Goal: Task Accomplishment & Management: Manage account settings

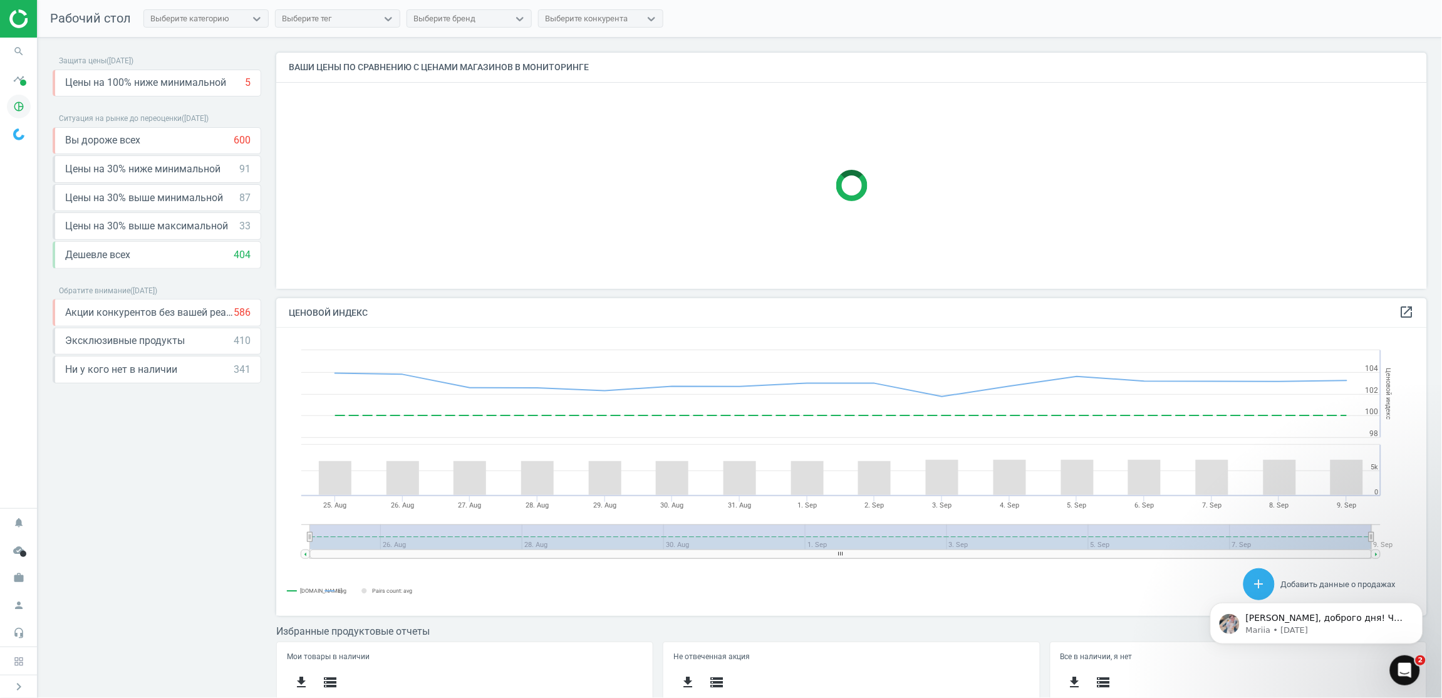
click at [17, 113] on icon "pie_chart_outlined" at bounding box center [19, 107] width 24 height 24
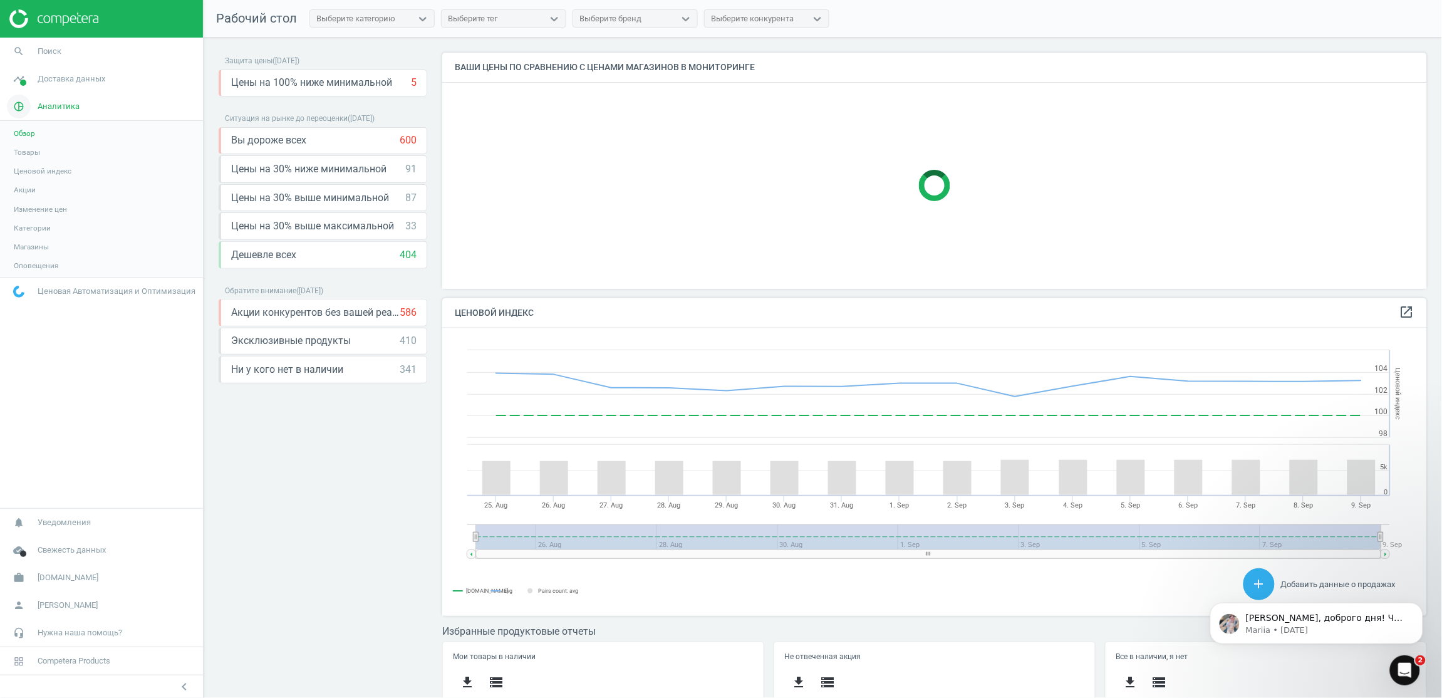
scroll to position [6, 6]
click at [34, 153] on span "Товары" at bounding box center [27, 152] width 26 height 10
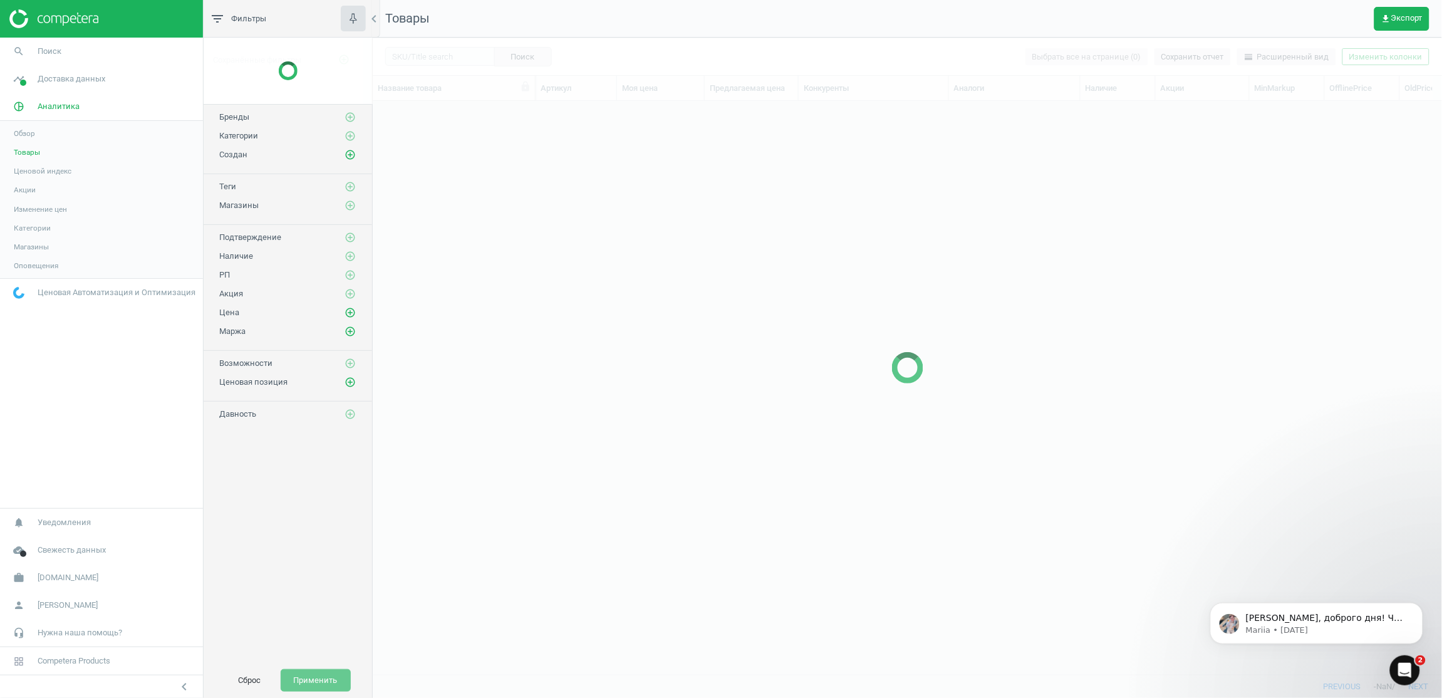
scroll to position [544, 1055]
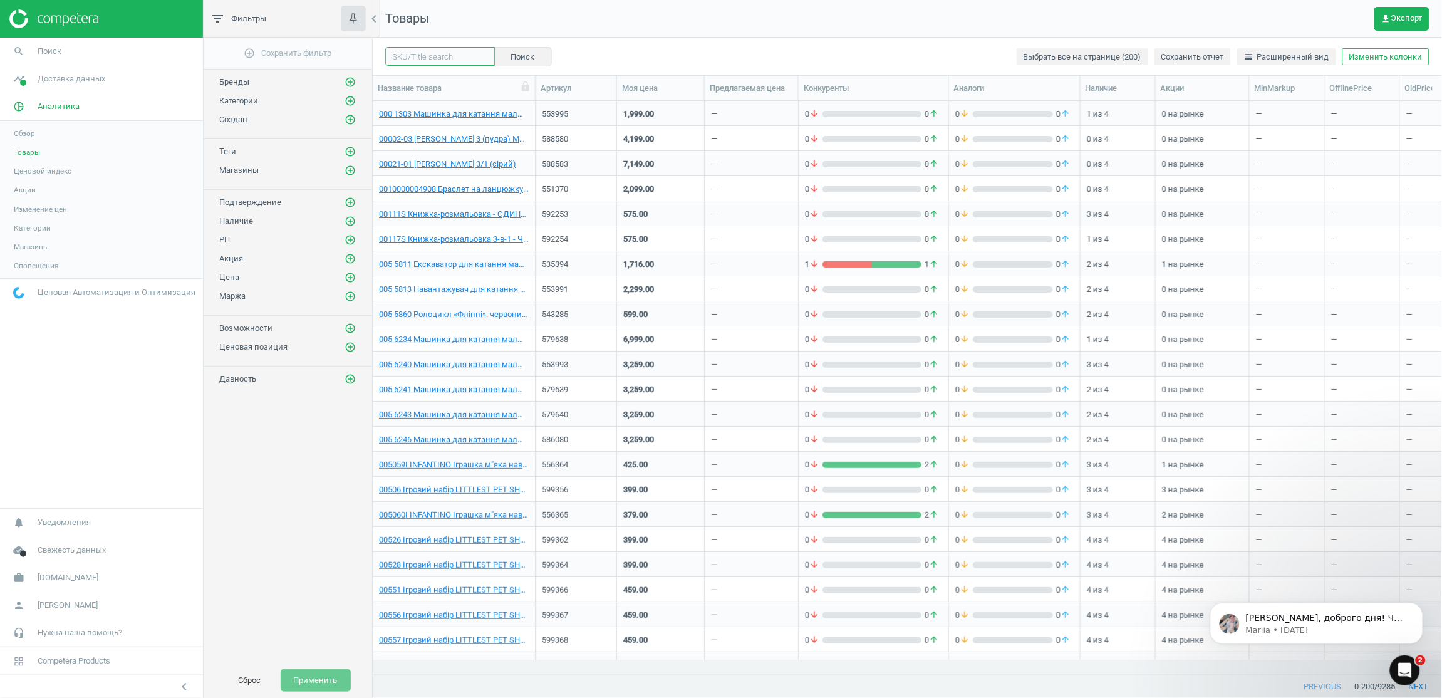
click at [463, 58] on input "text" at bounding box center [440, 56] width 110 height 19
paste input "609603"
type input "609603"
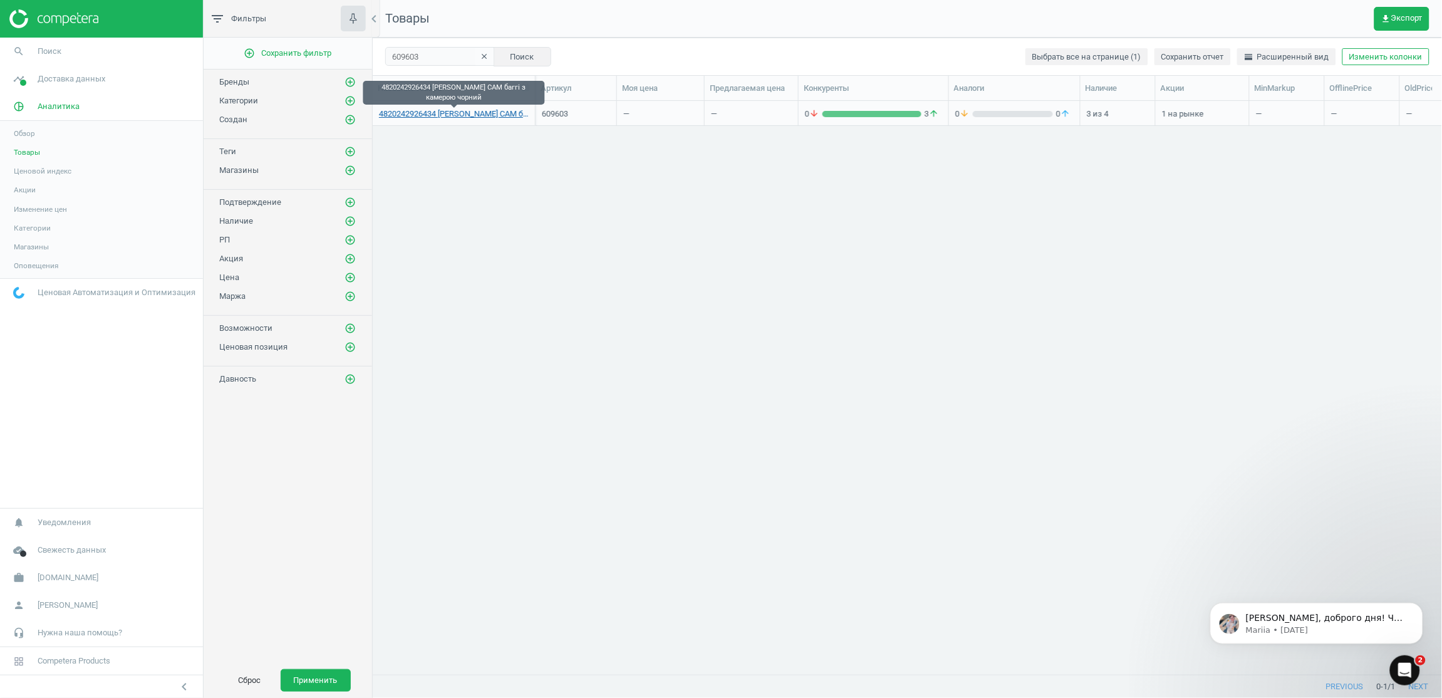
click at [464, 115] on link "4820242926434 [PERSON_NAME] CAM баггі з камерою чорний" at bounding box center [454, 113] width 150 height 11
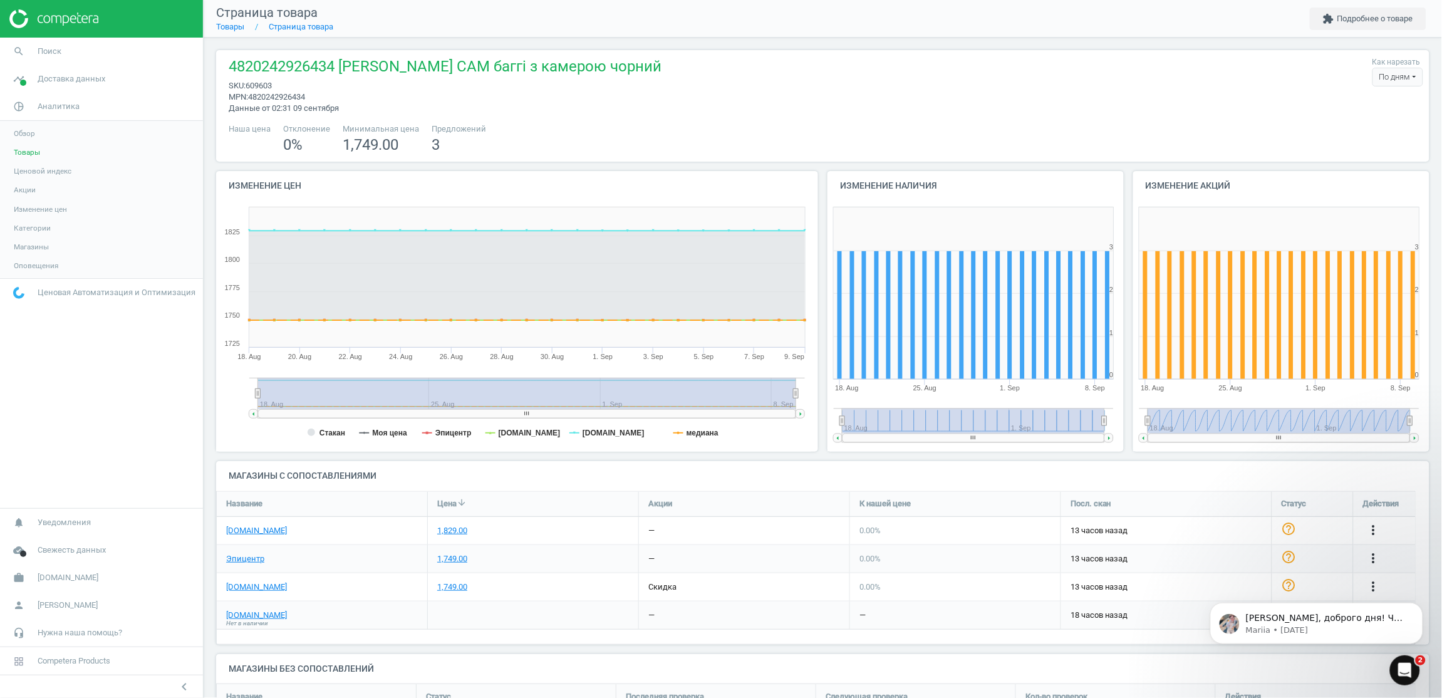
scroll to position [73, 0]
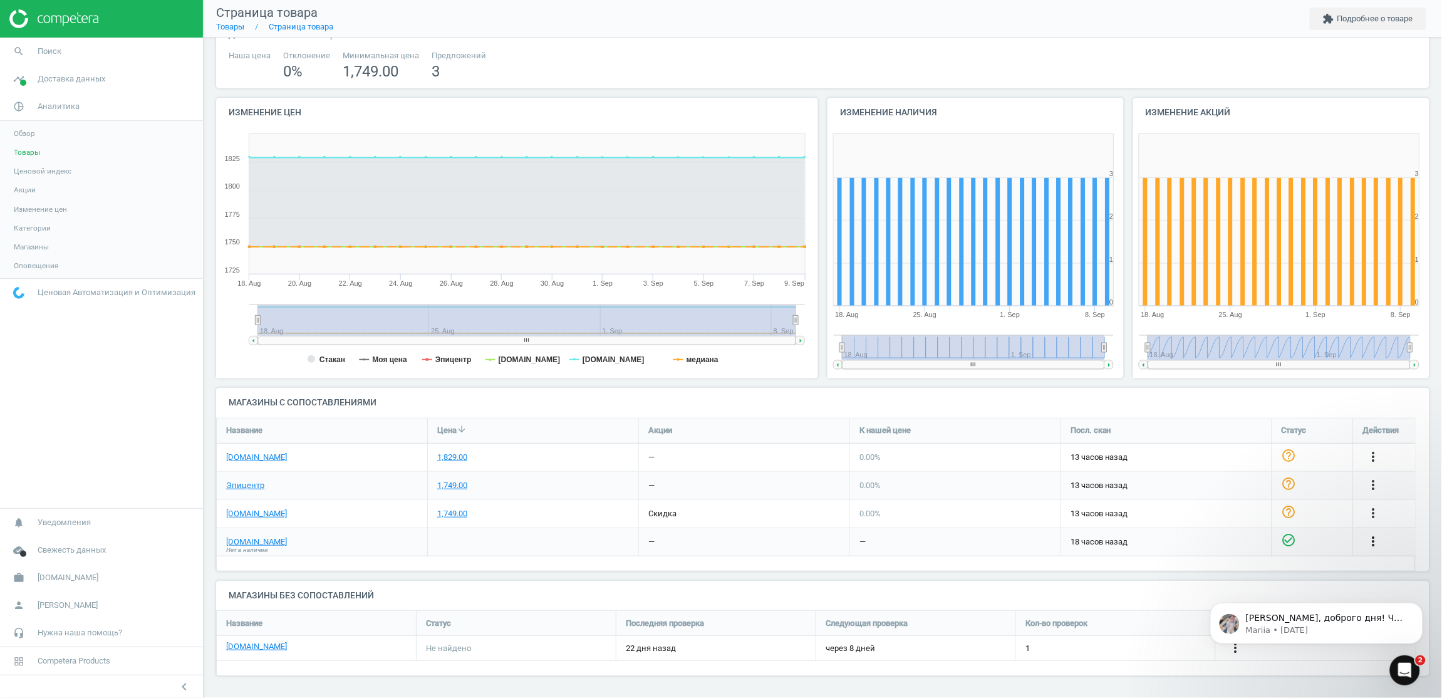
click at [1376, 538] on icon "more_vert" at bounding box center [1373, 541] width 15 height 15
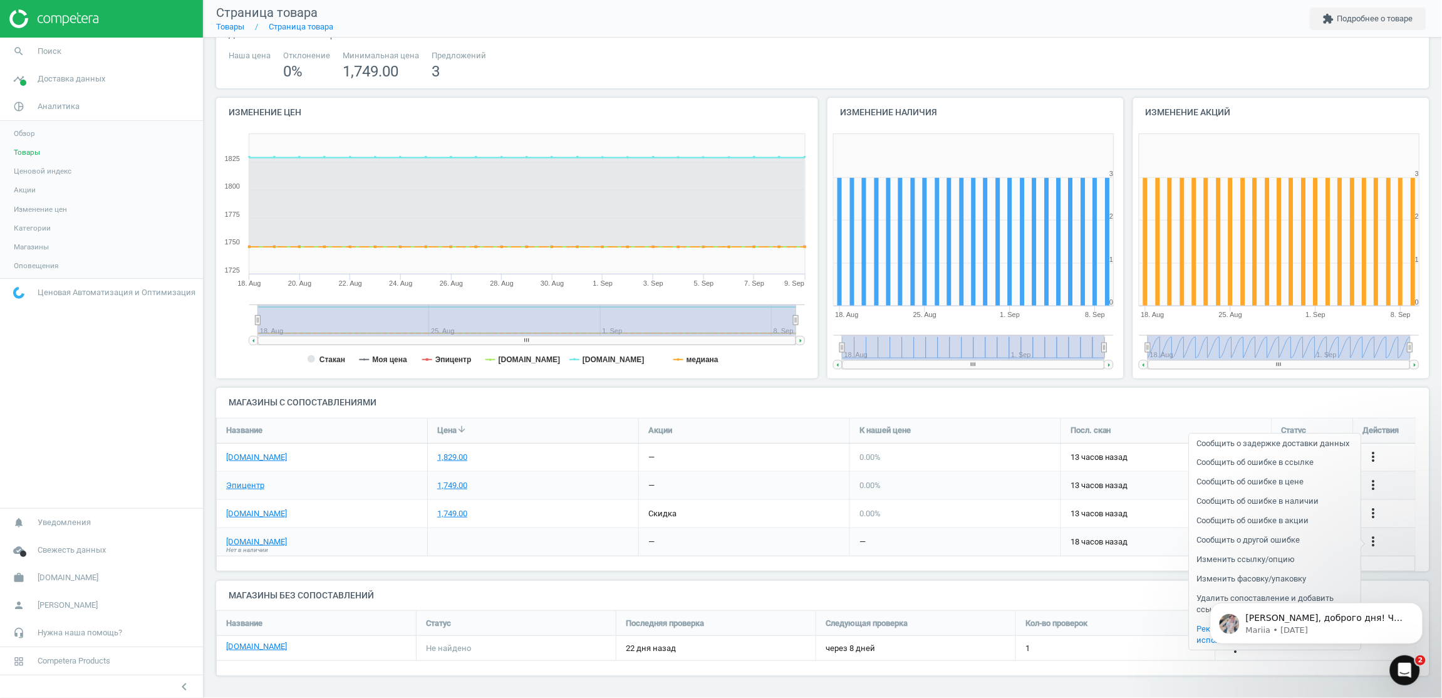
click at [457, 552] on div at bounding box center [533, 542] width 211 height 28
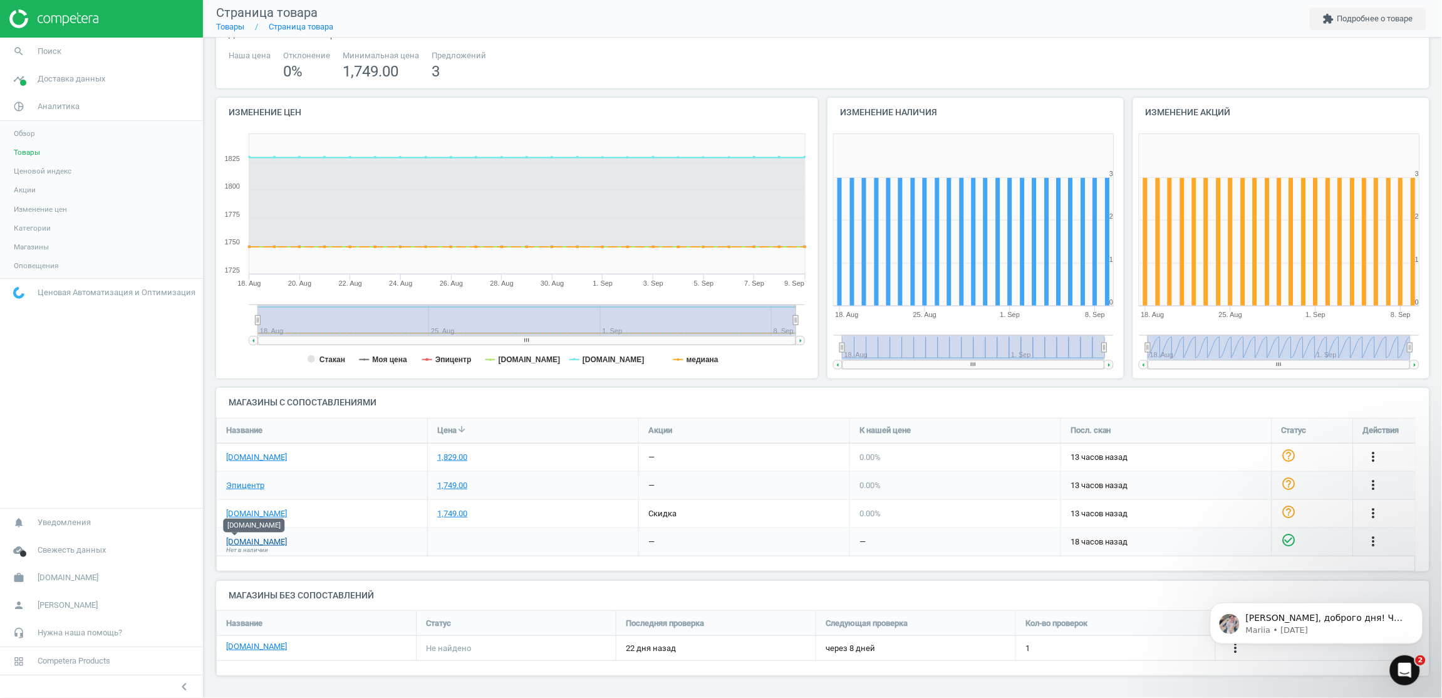
click at [236, 541] on link "[DOMAIN_NAME]" at bounding box center [256, 541] width 61 height 11
click at [1374, 541] on icon "more_vert" at bounding box center [1373, 541] width 15 height 15
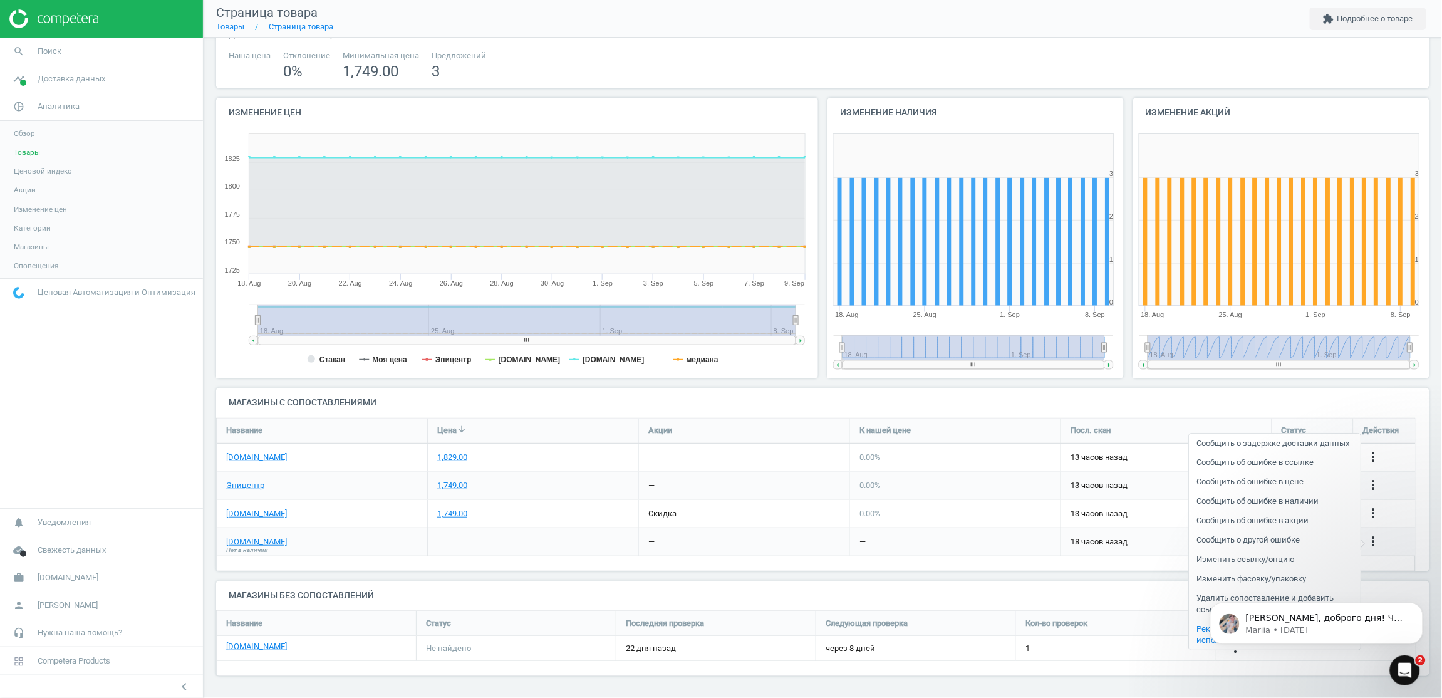
click at [1282, 559] on link "Изменить ссылку/опцию" at bounding box center [1275, 559] width 172 height 19
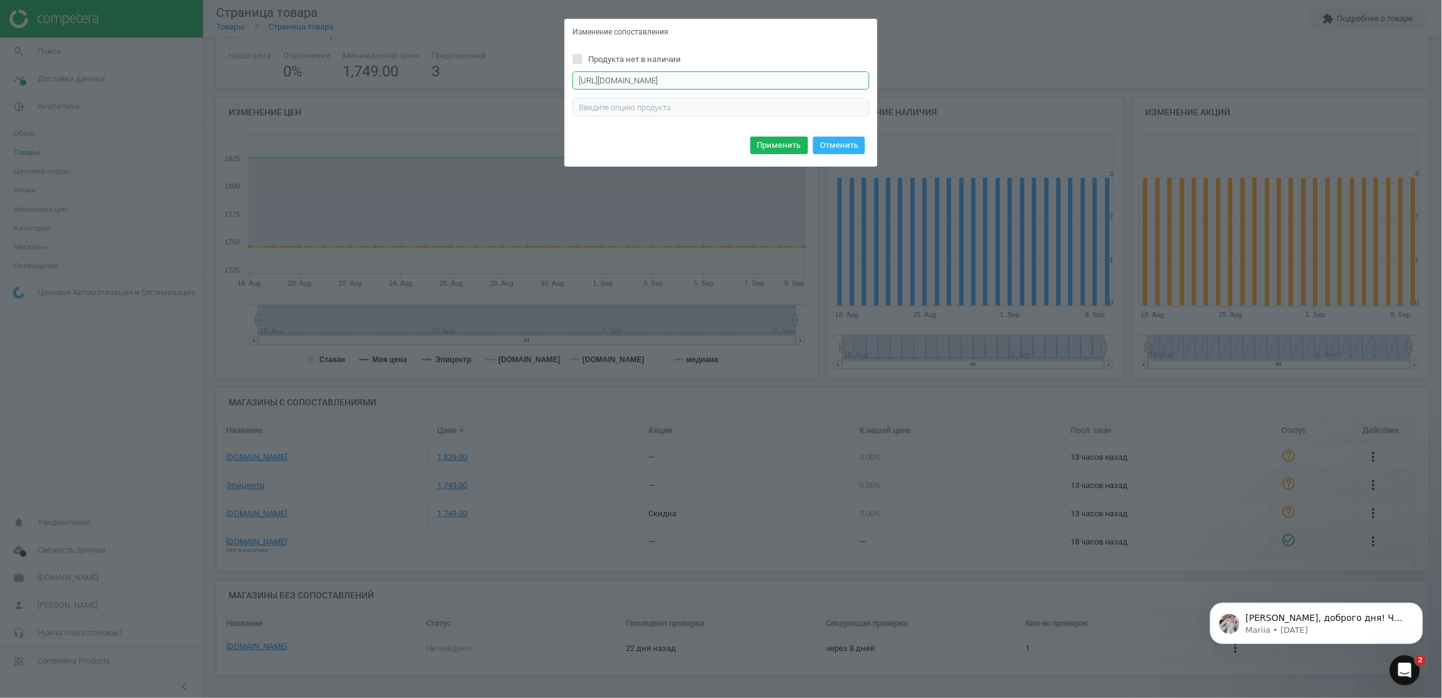
scroll to position [0, 34]
drag, startPoint x: 715, startPoint y: 79, endPoint x: 879, endPoint y: 79, distance: 164.1
click at [879, 79] on div "Изменение сопоставления Продукта нет в наличии [URL][DOMAIN_NAME] Введите прави…" at bounding box center [721, 349] width 1442 height 698
click at [732, 79] on input "[URL][DOMAIN_NAME]" at bounding box center [721, 80] width 297 height 19
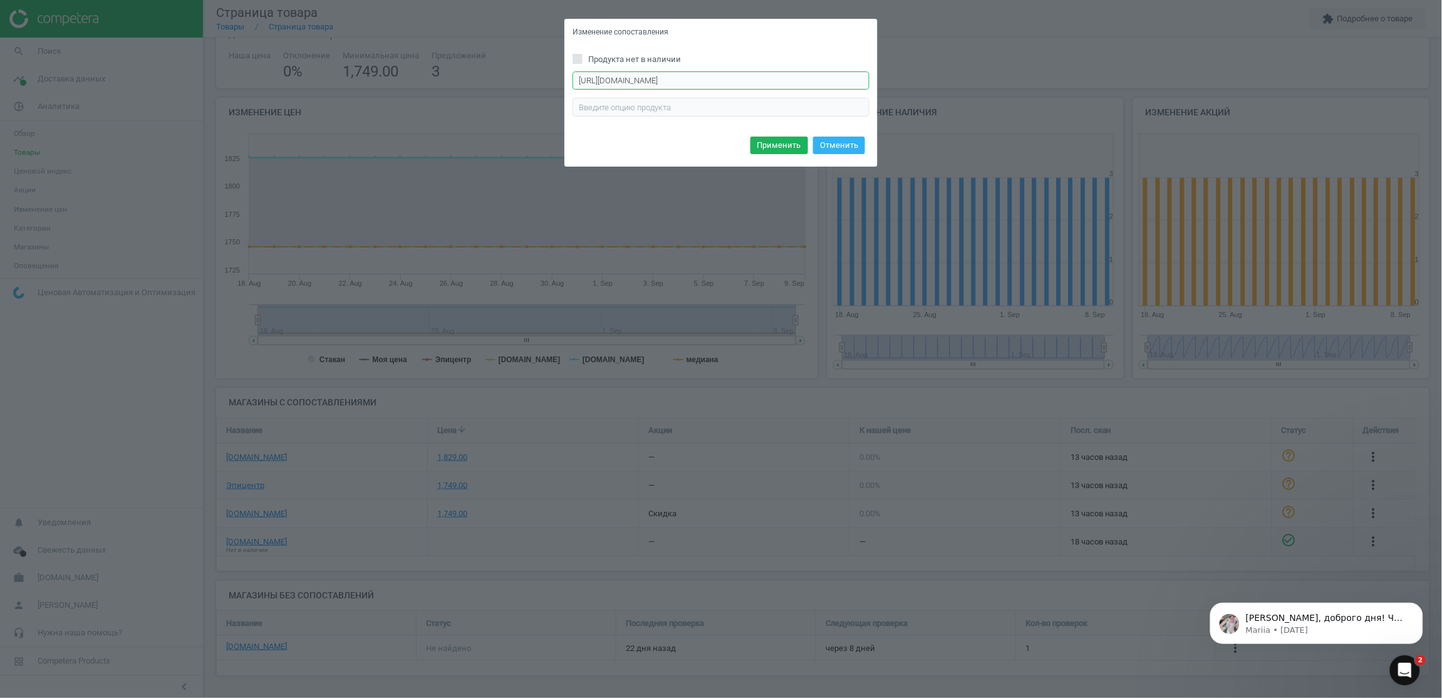
drag, startPoint x: 662, startPoint y: 78, endPoint x: 488, endPoint y: 78, distance: 174.2
click at [488, 78] on div "Изменение сопоставления Продукта нет в наличии [URL][DOMAIN_NAME] Введите прави…" at bounding box center [721, 349] width 1442 height 698
click at [581, 76] on input "[URL][DOMAIN_NAME]" at bounding box center [721, 80] width 297 height 19
drag, startPoint x: 580, startPoint y: 79, endPoint x: 924, endPoint y: 82, distance: 344.0
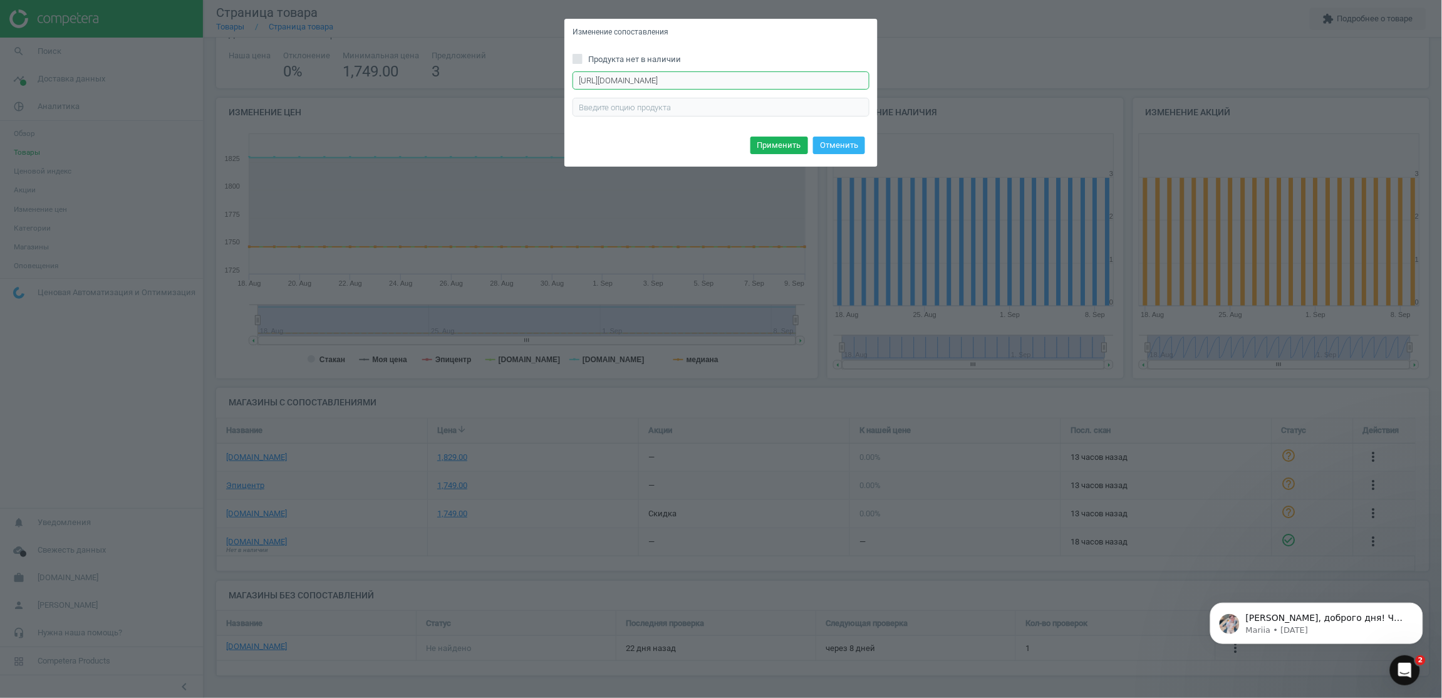
click at [924, 82] on div "Изменение сопоставления Продукта нет в наличии [URL][DOMAIN_NAME] Введите прави…" at bounding box center [721, 349] width 1442 height 698
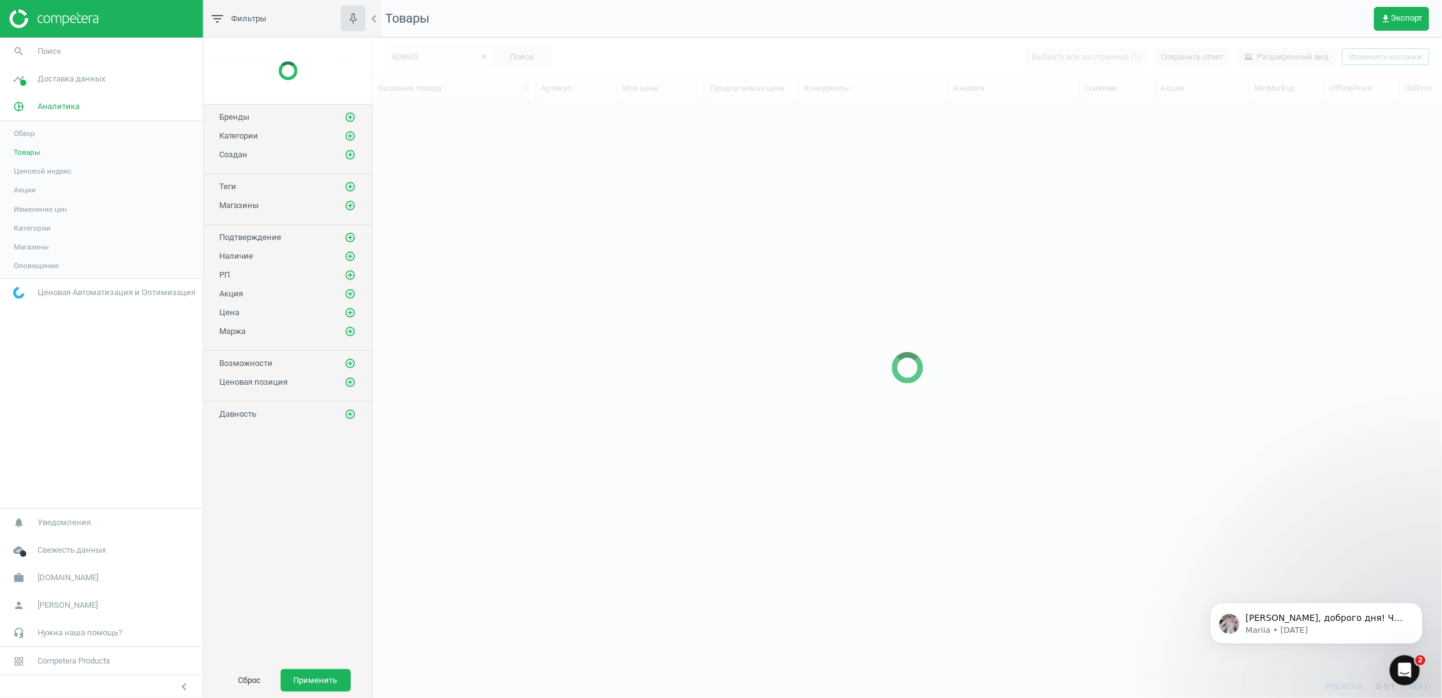
scroll to position [544, 1055]
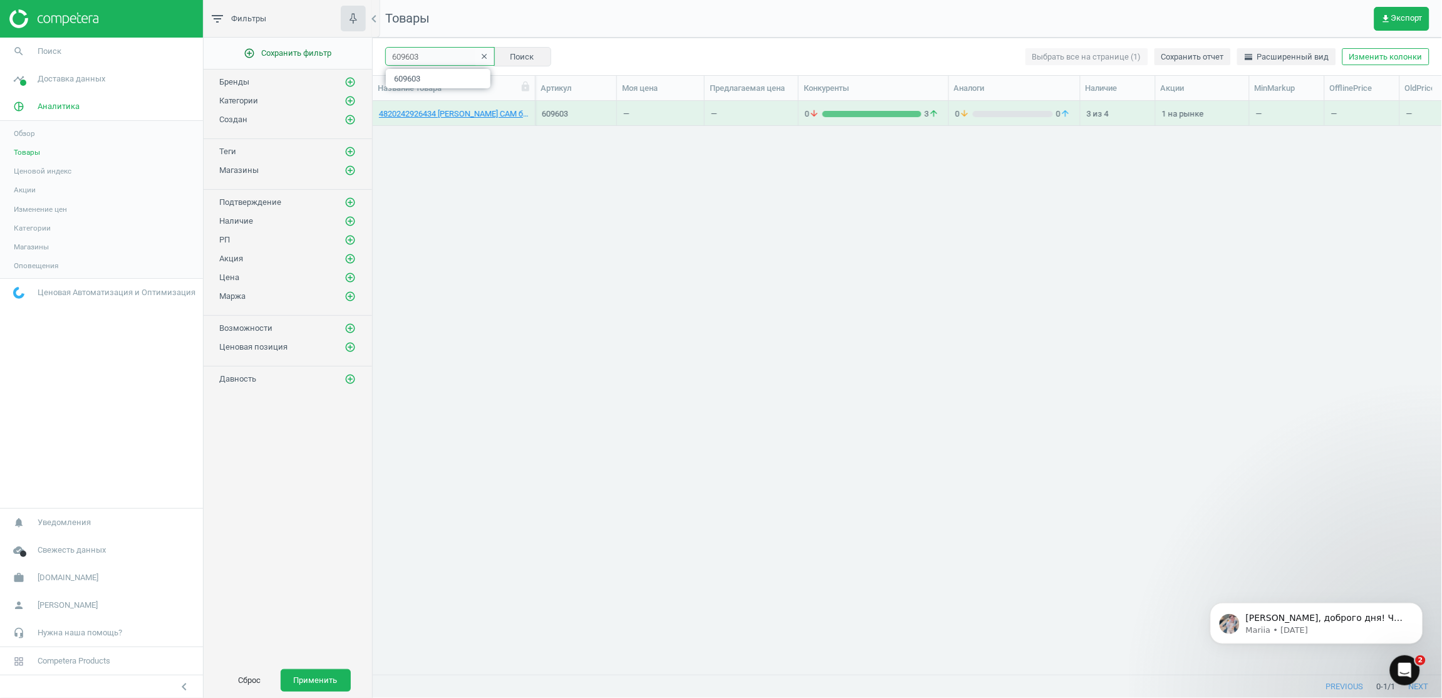
drag, startPoint x: 425, startPoint y: 55, endPoint x: 341, endPoint y: 46, distance: 84.3
click at [341, 46] on div "filter_list Фильтры chevron_left add_circle_outline Сохранить фильтр Бренды add…" at bounding box center [823, 349] width 1239 height 698
